Goal: Task Accomplishment & Management: Complete application form

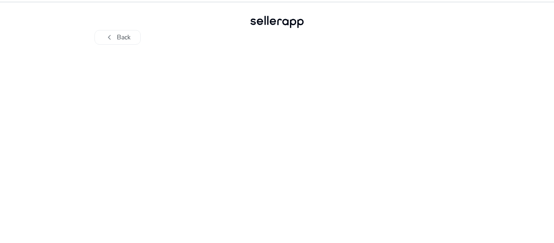
click at [274, 84] on div at bounding box center [277, 144] width 446 height 198
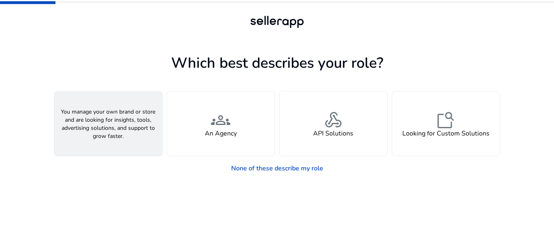
click at [122, 128] on div "person A Seller" at bounding box center [108, 124] width 108 height 64
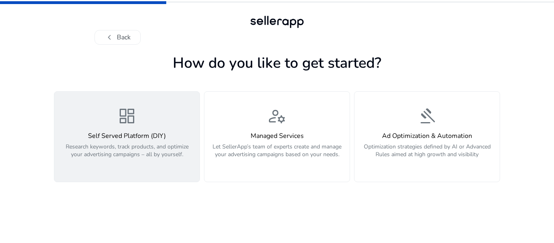
click at [159, 136] on h4 "Self Served Platform (DIY)" at bounding box center [126, 136] width 135 height 8
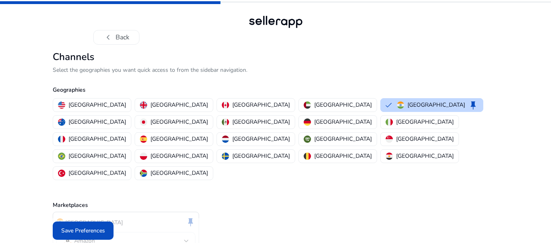
scroll to position [10, 0]
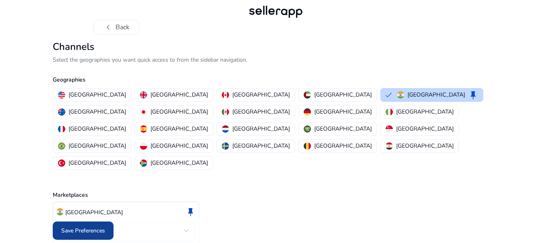
click at [100, 231] on span "Save Preferences" at bounding box center [83, 230] width 44 height 9
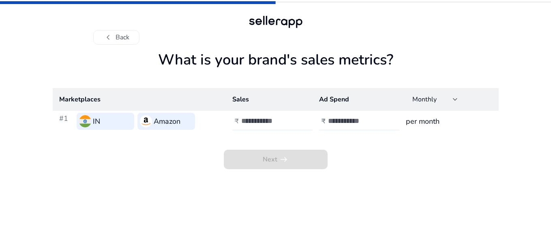
scroll to position [0, 0]
click at [281, 119] on input "number" at bounding box center [270, 120] width 55 height 9
type input "******"
click at [373, 122] on input "number" at bounding box center [357, 120] width 55 height 9
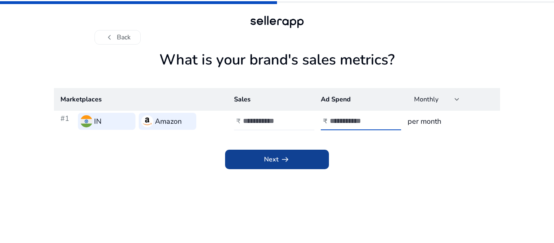
type input "*"
click at [310, 164] on span at bounding box center [277, 159] width 104 height 19
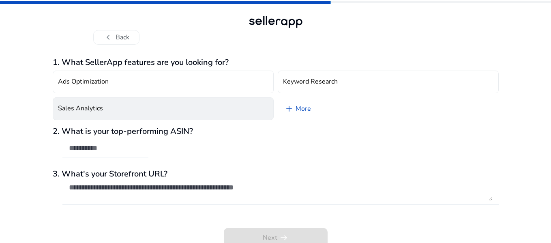
click at [125, 109] on button "Sales Analytics" at bounding box center [163, 108] width 221 height 23
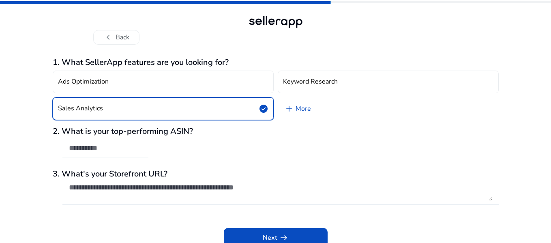
scroll to position [4, 0]
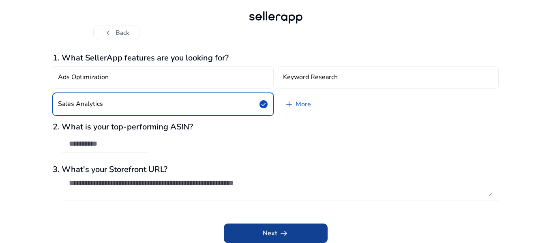
click at [270, 230] on span "Next arrow_right_alt" at bounding box center [276, 233] width 26 height 10
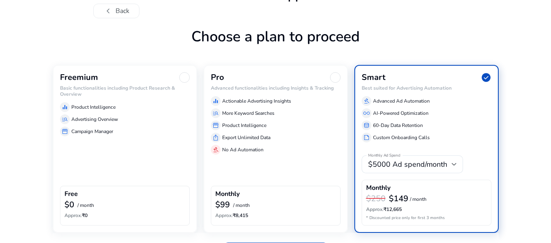
scroll to position [41, 0]
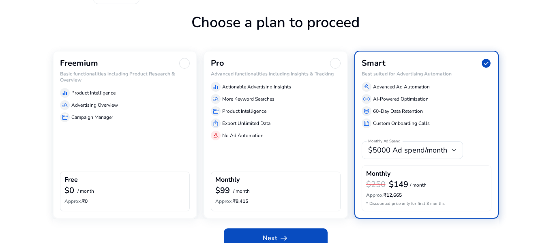
click at [118, 86] on div "equalizer Product Intelligence manage_search Advertising Overview storefront Ca…" at bounding box center [125, 103] width 130 height 37
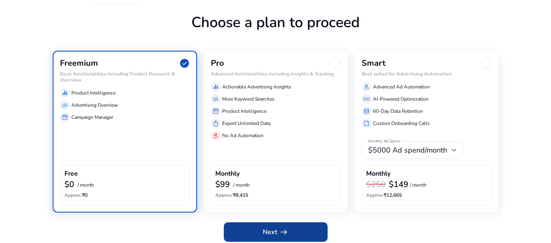
click at [284, 234] on span "arrow_right_alt" at bounding box center [284, 232] width 10 height 10
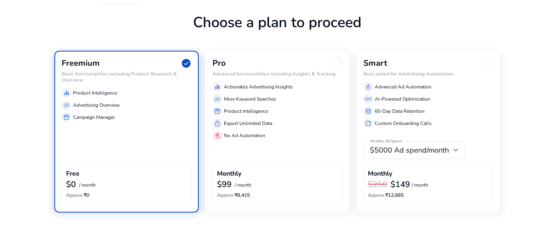
scroll to position [0, 0]
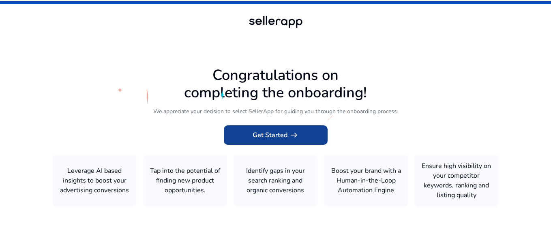
click at [284, 133] on span "Get Started arrow_right_alt" at bounding box center [276, 135] width 46 height 10
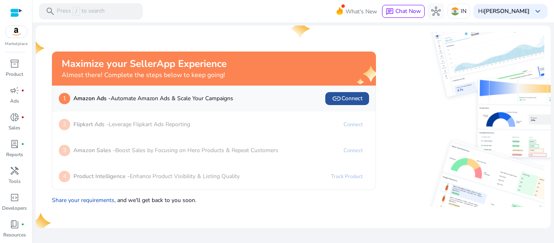
click at [341, 99] on span "link Connect" at bounding box center [347, 99] width 31 height 10
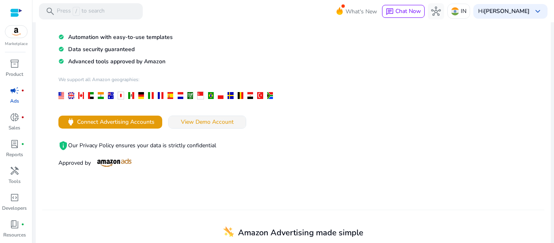
click at [189, 126] on span "View Demo Account" at bounding box center [207, 122] width 53 height 9
